Goal: Information Seeking & Learning: Learn about a topic

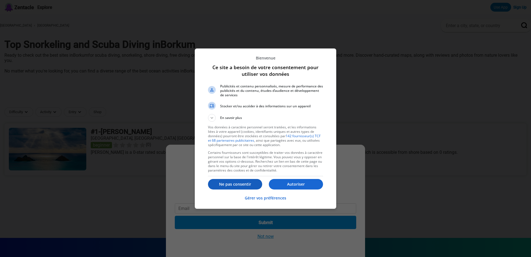
click at [231, 185] on p "Ne pas consentir" at bounding box center [235, 184] width 54 height 6
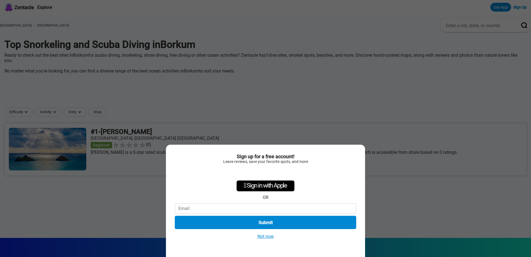
click at [266, 238] on button "Not now" at bounding box center [266, 236] width 20 height 6
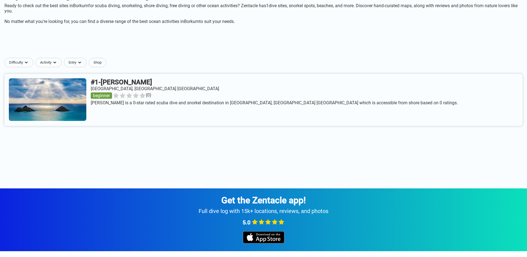
scroll to position [83, 0]
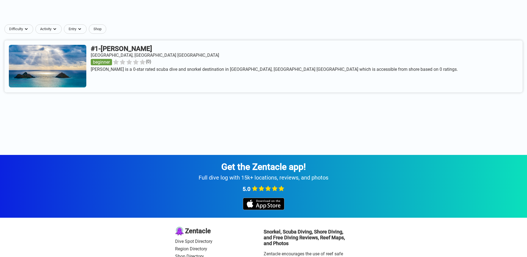
click at [146, 53] on link at bounding box center [263, 66] width 518 height 52
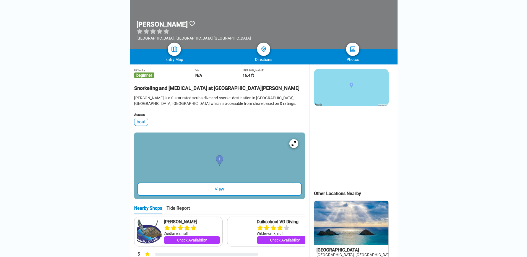
scroll to position [83, 0]
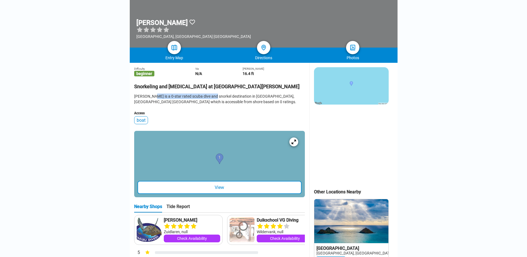
drag, startPoint x: 153, startPoint y: 99, endPoint x: 223, endPoint y: 99, distance: 70.5
click at [220, 99] on div "[PERSON_NAME] is a 0-star rated scuba dive and snorkel destination in [GEOGRAPH…" at bounding box center [219, 98] width 171 height 11
click at [233, 99] on div "[PERSON_NAME] is a 0-star rated scuba dive and snorkel destination in [GEOGRAPH…" at bounding box center [219, 98] width 171 height 11
drag, startPoint x: 157, startPoint y: 104, endPoint x: 239, endPoint y: 104, distance: 81.3
click at [232, 104] on div "[PERSON_NAME] is a 0-star rated scuba dive and snorkel destination in [GEOGRAPH…" at bounding box center [219, 98] width 171 height 11
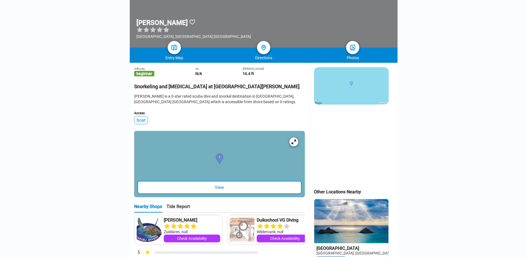
click at [243, 104] on div "[PERSON_NAME] is a 0-star rated scuba dive and snorkel destination in [GEOGRAPH…" at bounding box center [219, 98] width 171 height 11
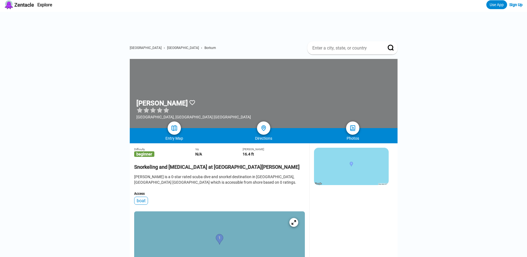
scroll to position [0, 0]
